Goal: Find specific fact: Find specific fact

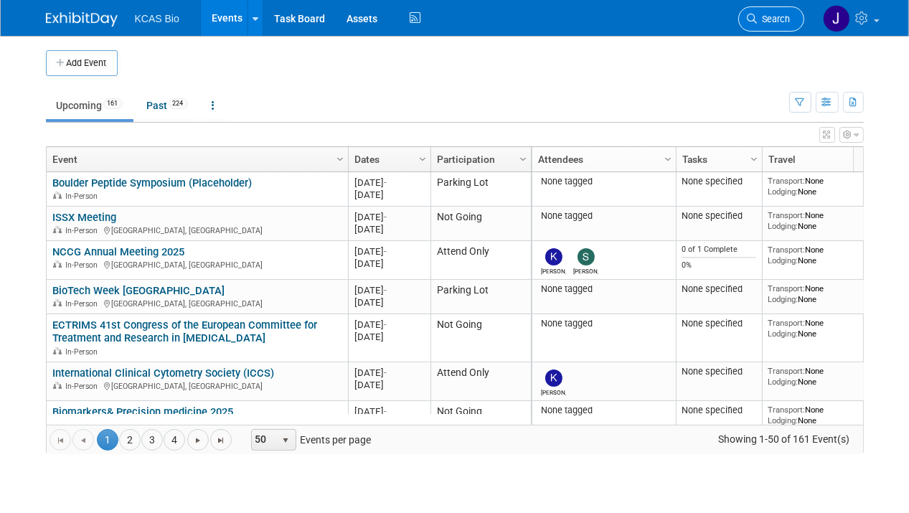
click at [791, 19] on link "Search" at bounding box center [772, 18] width 66 height 25
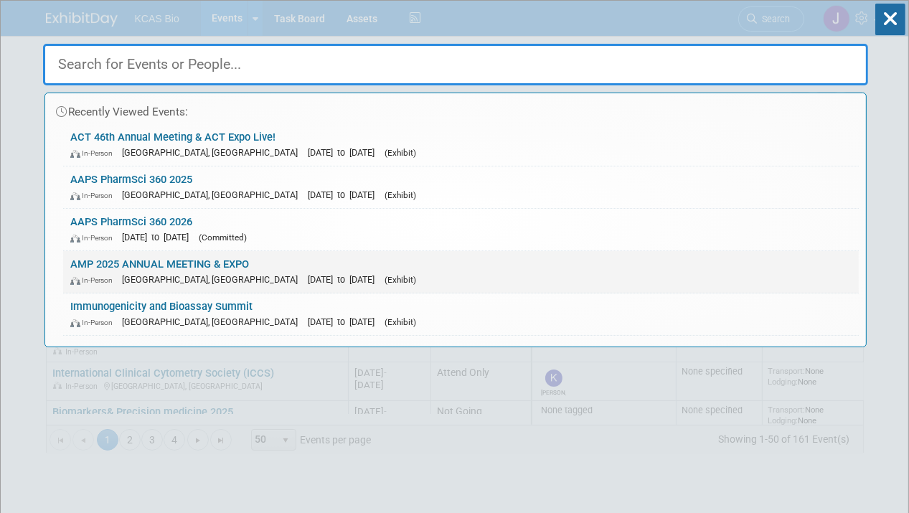
click at [145, 259] on link "AMP 2025 ANNUAL MEETING & EXPO In-Person [GEOGRAPHIC_DATA], [GEOGRAPHIC_DATA] […" at bounding box center [461, 272] width 796 height 42
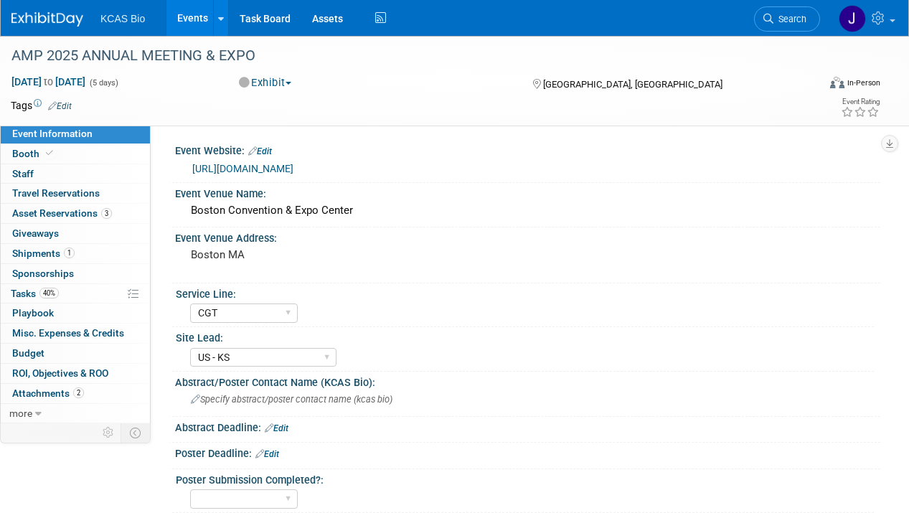
select select "CGT"
select select "US - KS"
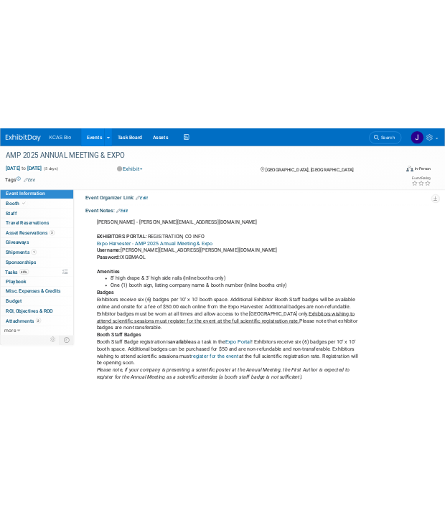
scroll to position [794, 0]
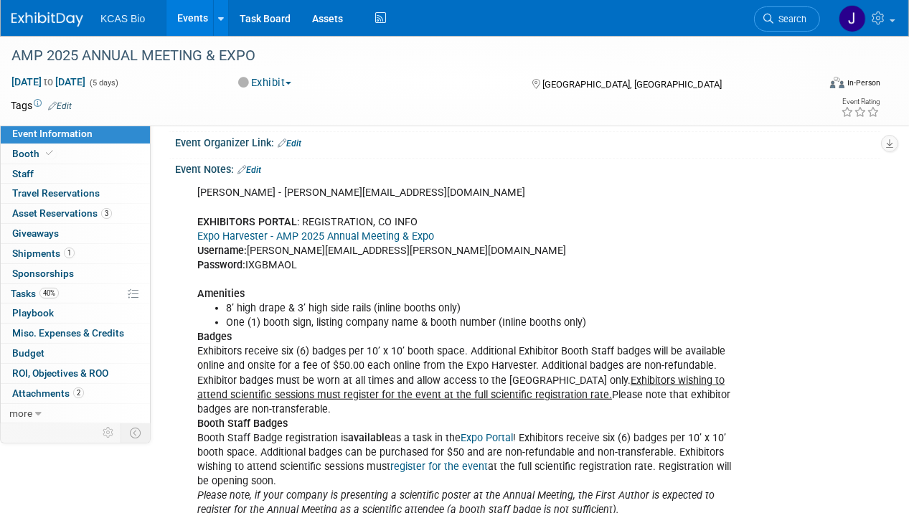
copy div "IXGBMAOL"
